Goal: Register for event/course

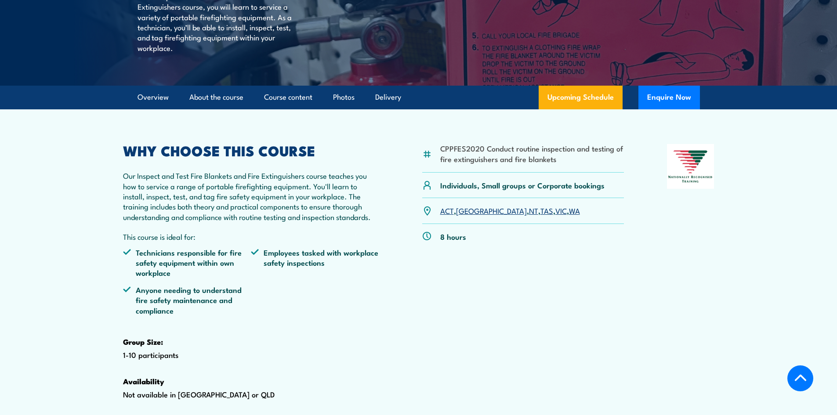
scroll to position [176, 0]
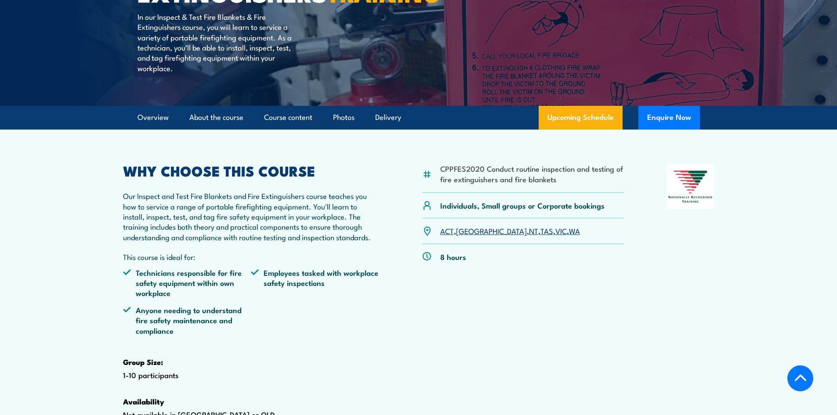
click at [569, 236] on link "WA" at bounding box center [574, 231] width 11 height 11
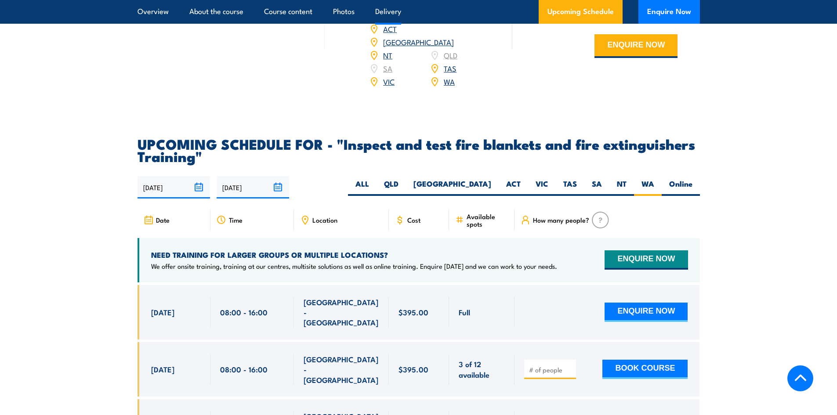
scroll to position [1454, 0]
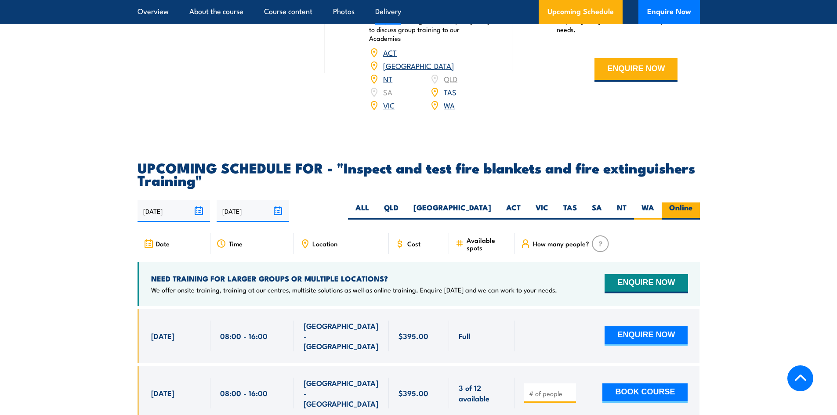
click at [689, 220] on label "Online" at bounding box center [681, 211] width 38 height 17
click at [693, 208] on input "Online" at bounding box center [696, 206] width 6 height 6
radio input "true"
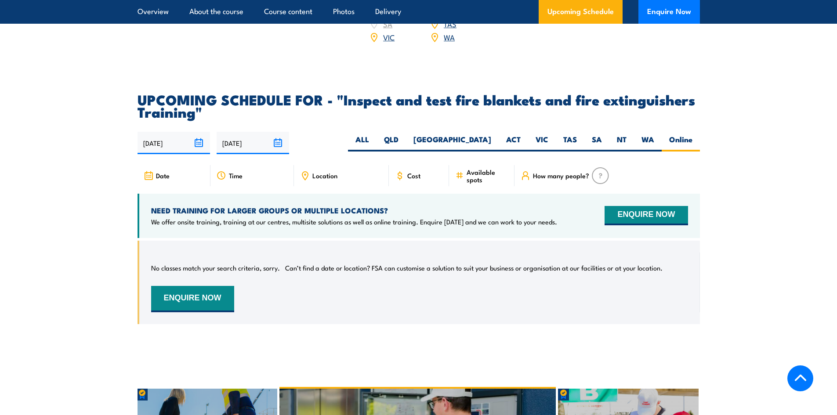
scroll to position [1501, 0]
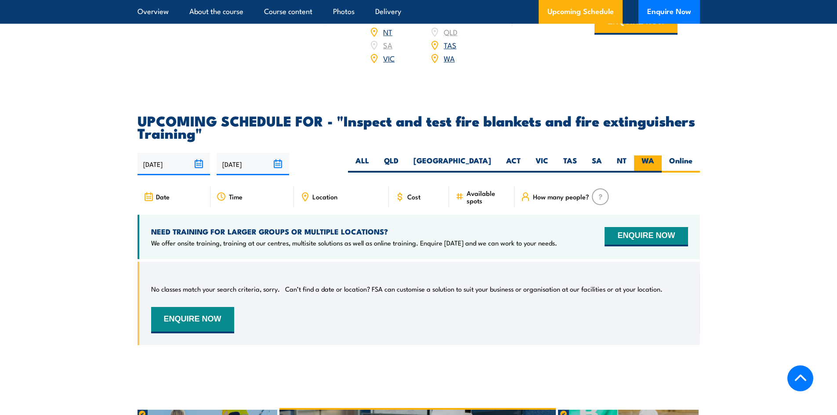
click at [641, 173] on label "WA" at bounding box center [648, 164] width 28 height 17
click at [655, 161] on input "WA" at bounding box center [658, 159] width 6 height 6
radio input "true"
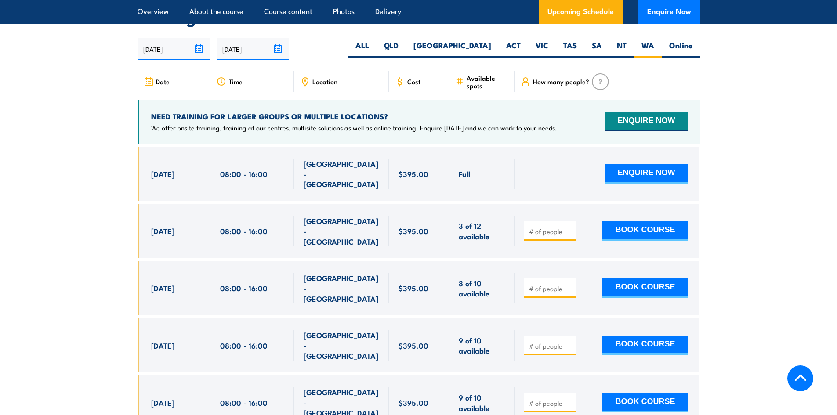
scroll to position [1633, 0]
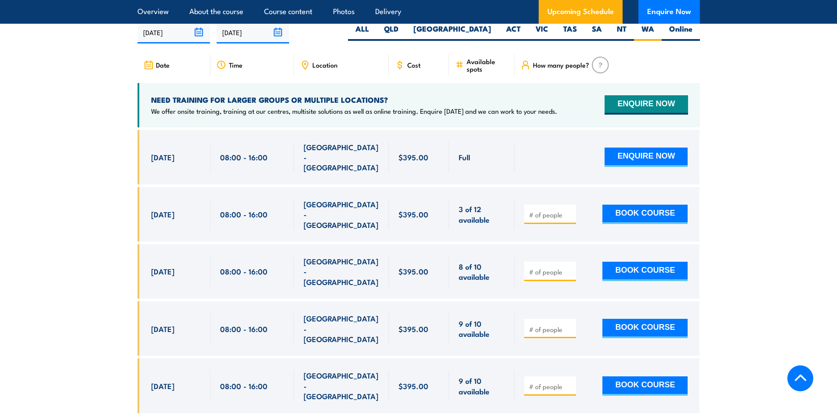
drag, startPoint x: 14, startPoint y: 0, endPoint x: 44, endPoint y: 173, distance: 175.3
click at [44, 173] on section "UPCOMING SCHEDULE FOR - "Inspect and test fire blankets and fire extinguishers …" at bounding box center [418, 290] width 837 height 616
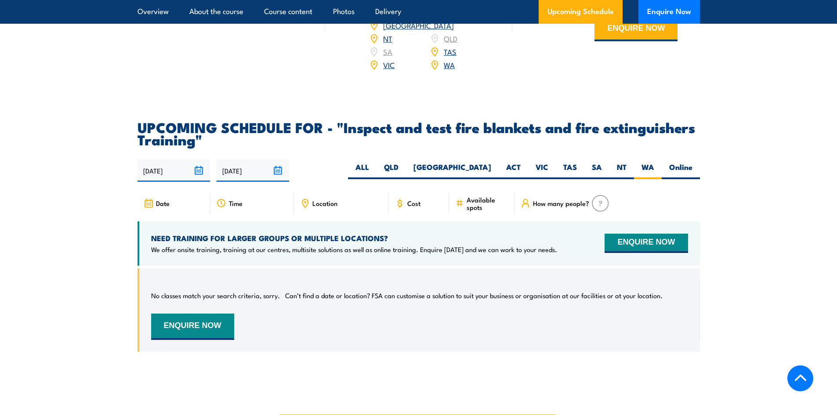
scroll to position [1501, 0]
